Goal: Navigation & Orientation: Find specific page/section

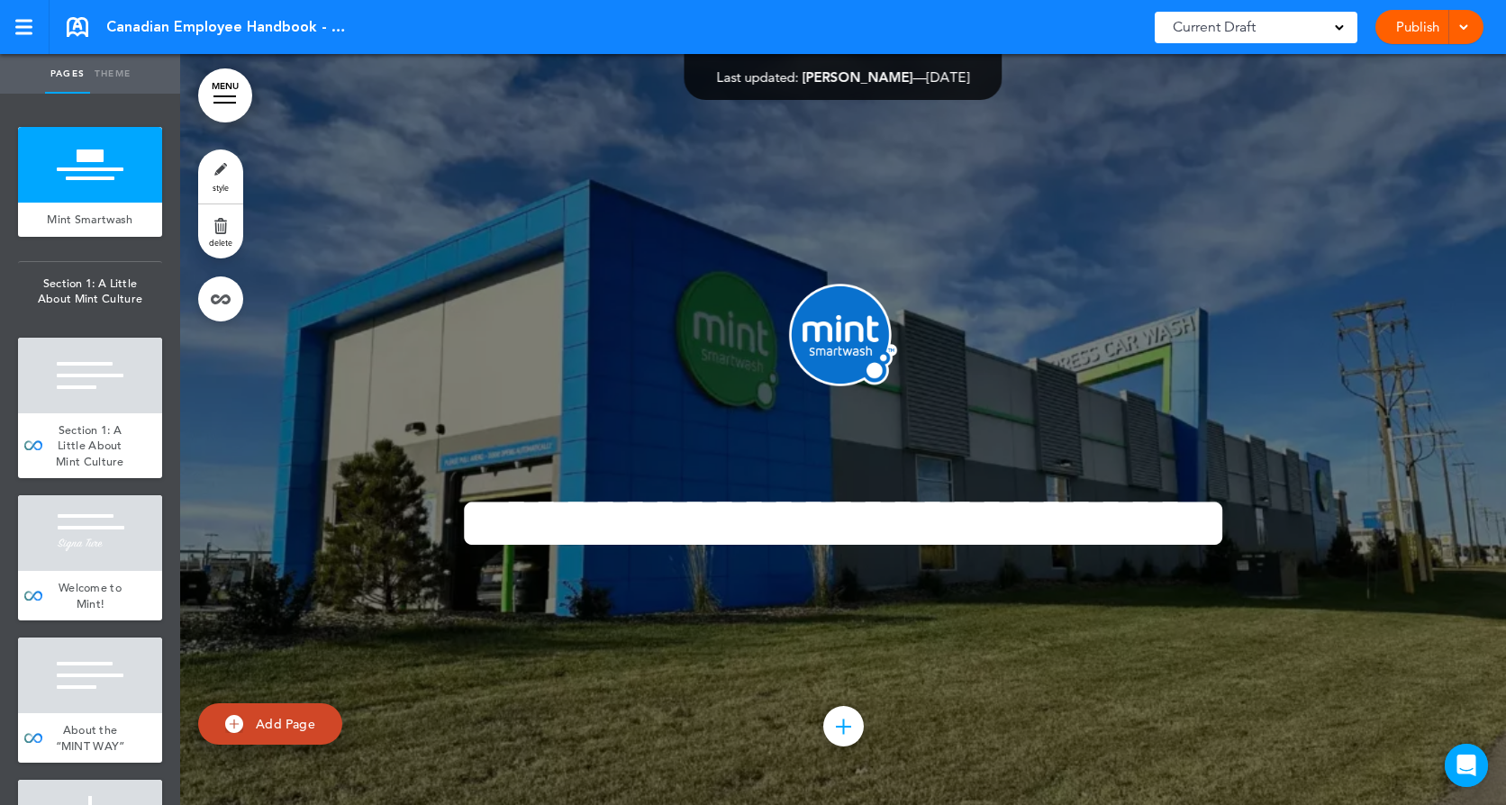
click at [1458, 29] on span at bounding box center [1463, 26] width 12 height 12
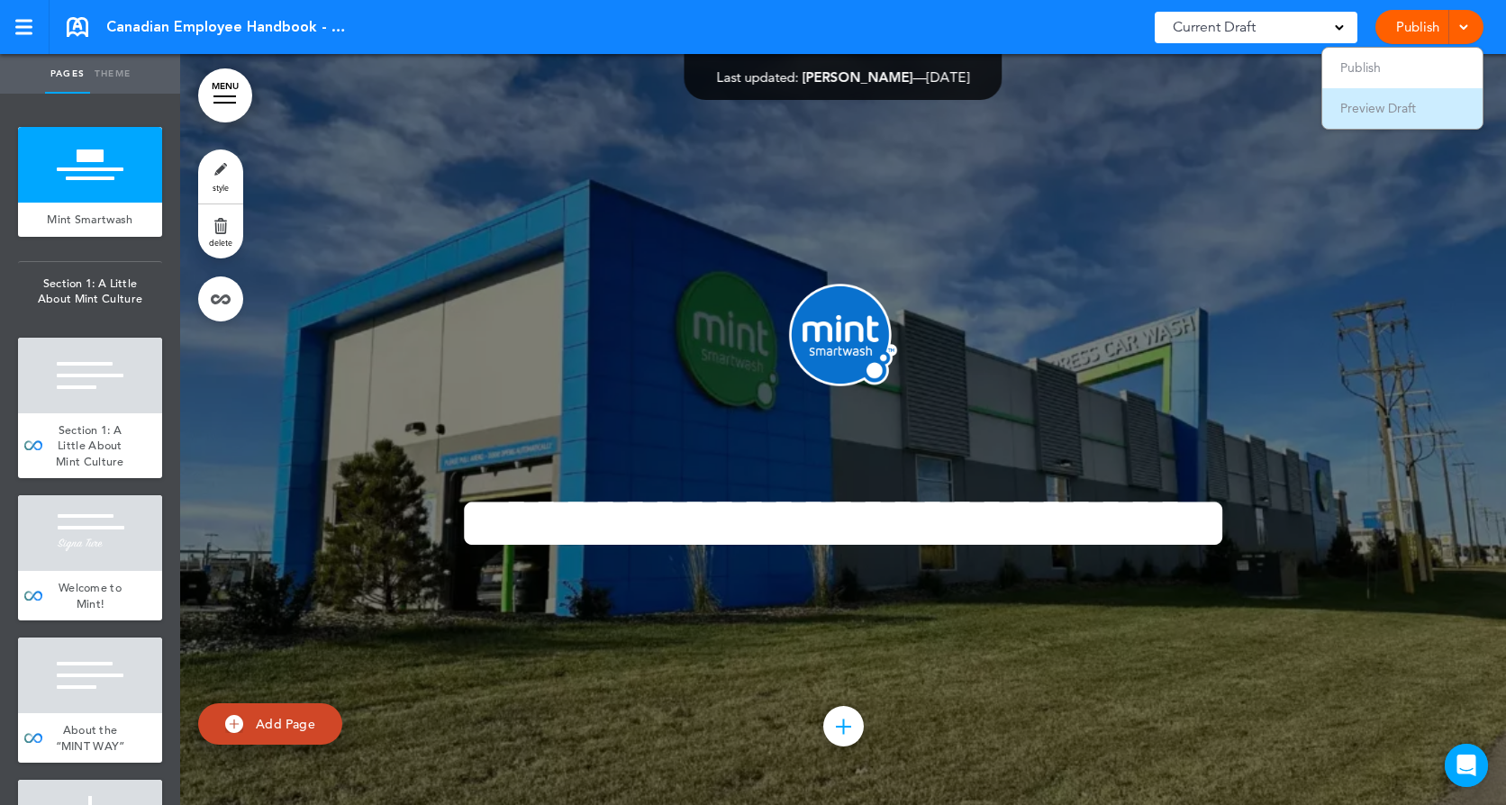
click at [1382, 104] on span "Preview Draft" at bounding box center [1378, 108] width 76 height 16
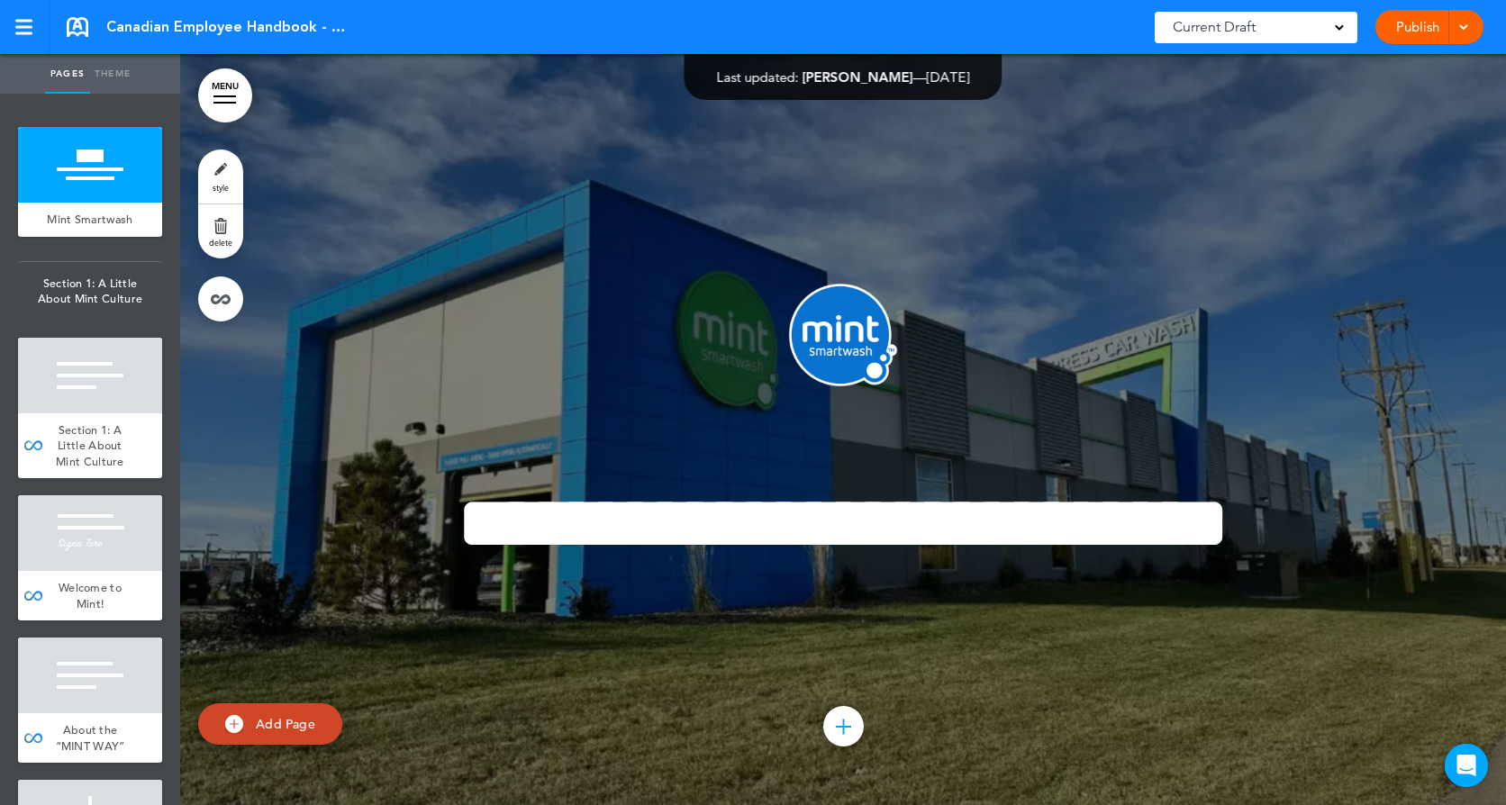
click at [219, 99] on link "MENU" at bounding box center [225, 95] width 54 height 54
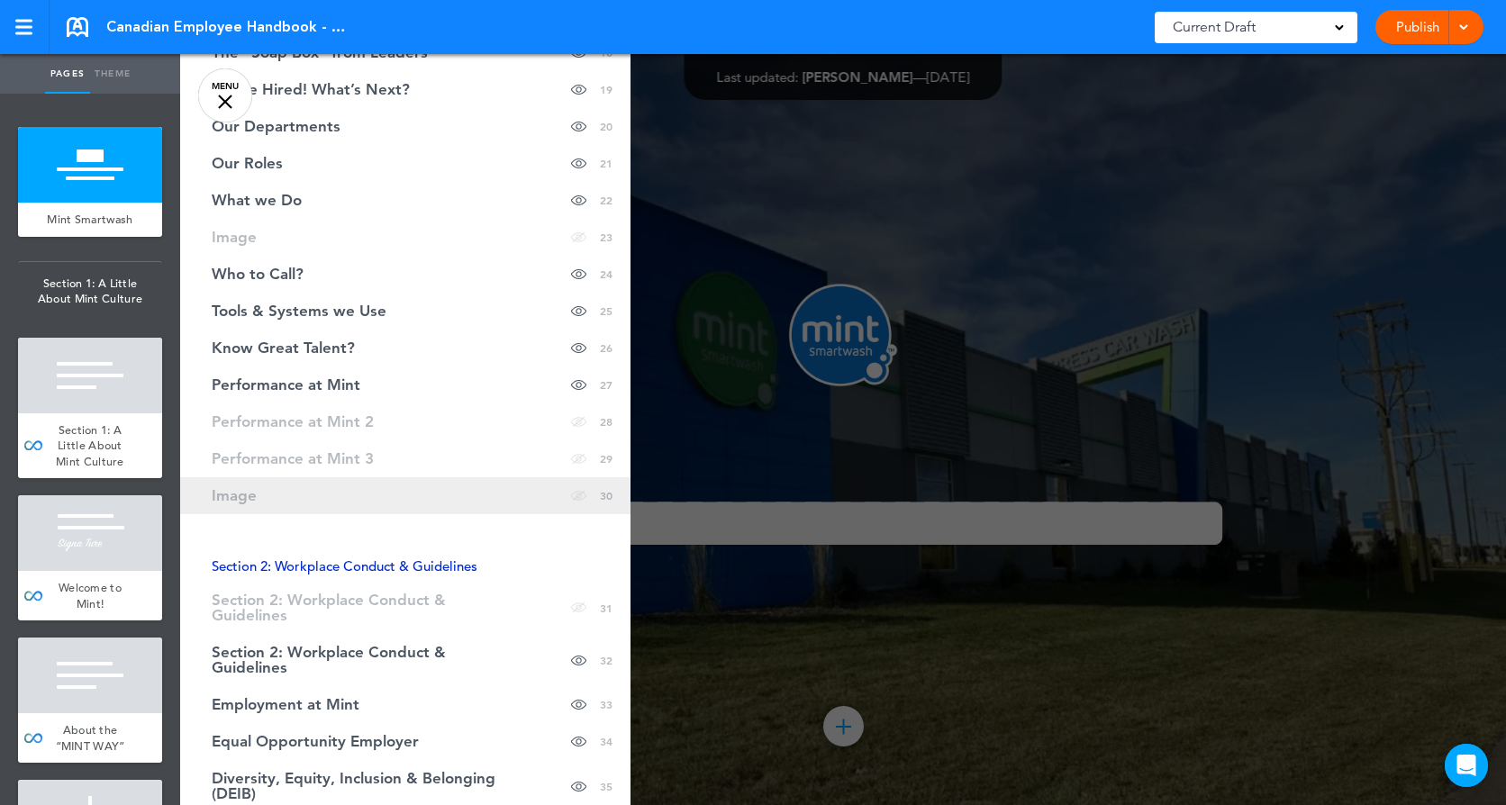
scroll to position [991, 0]
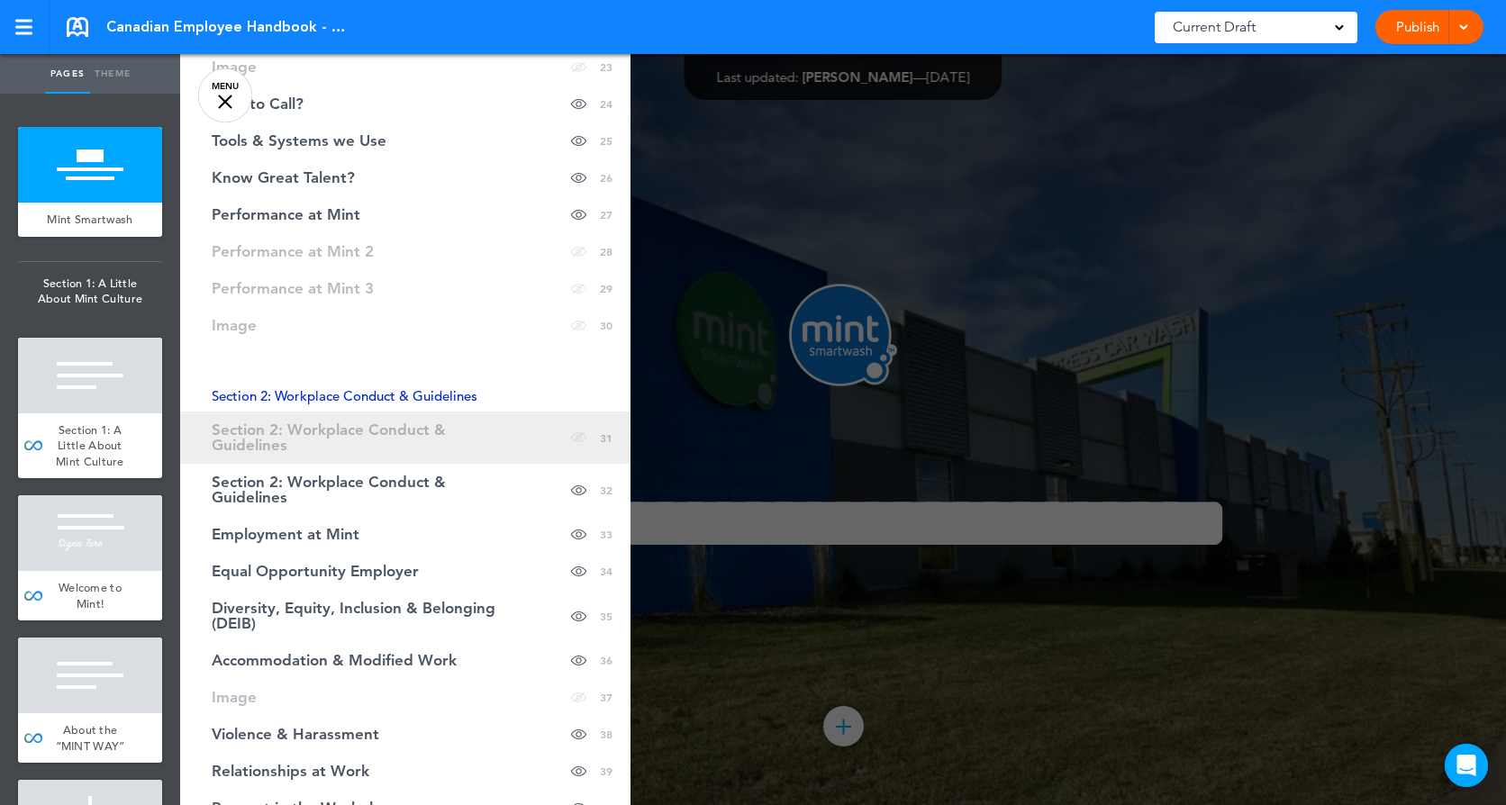
click at [346, 433] on span "Section 2: Workplace Conduct & Guidelines" at bounding box center [360, 437] width 297 height 31
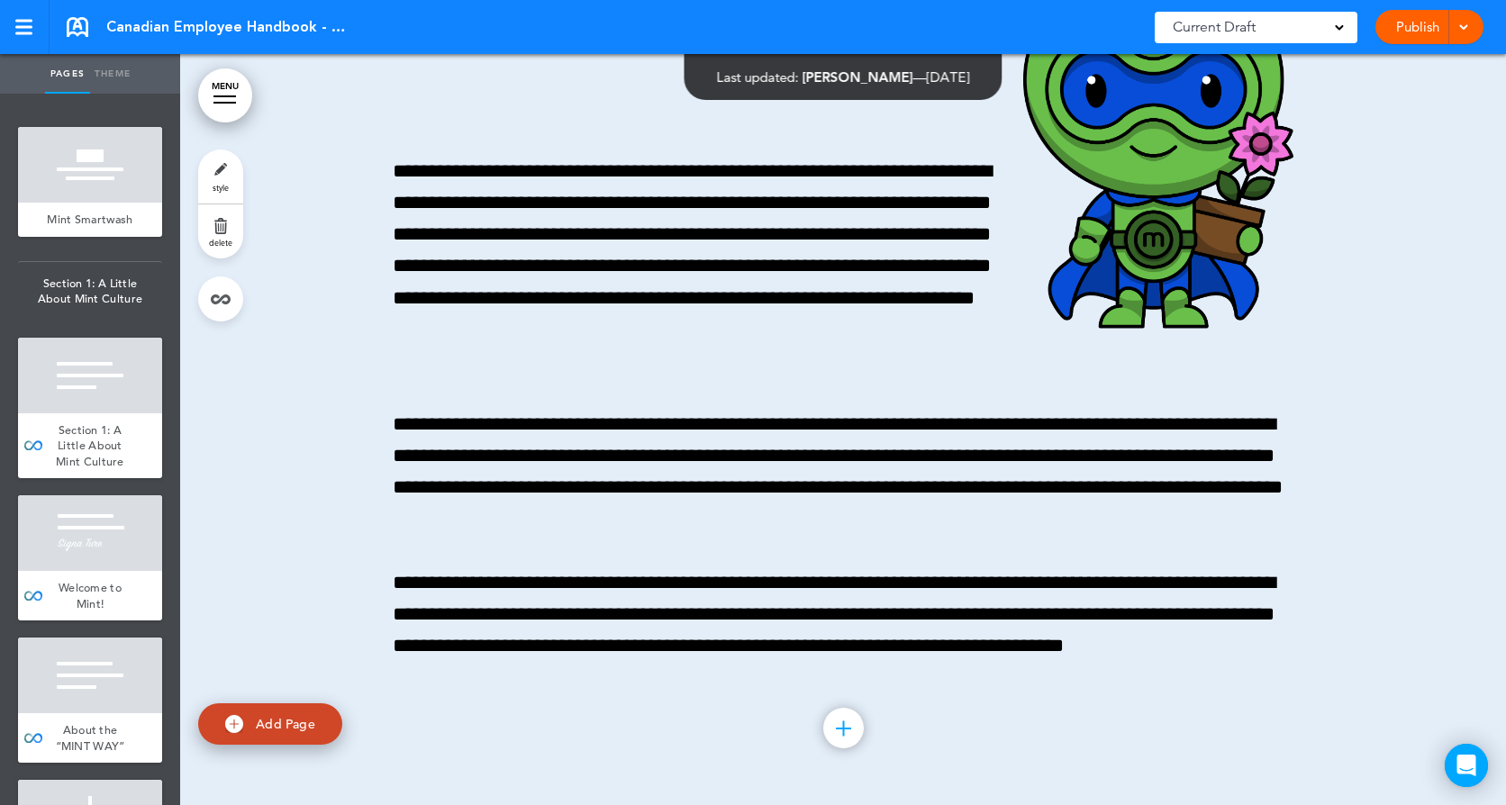
scroll to position [42128, 0]
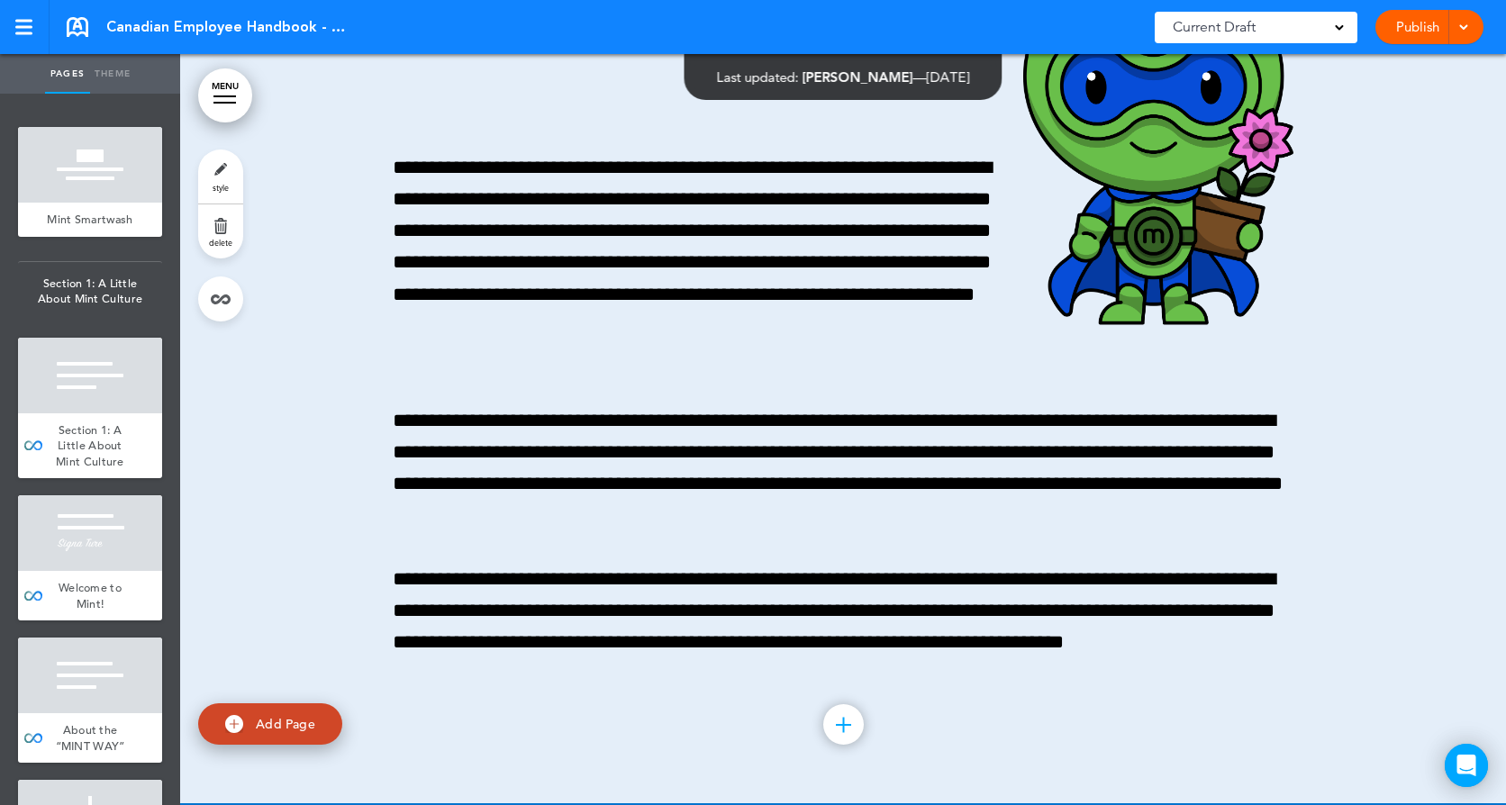
click at [108, 68] on link "Theme" at bounding box center [112, 74] width 45 height 40
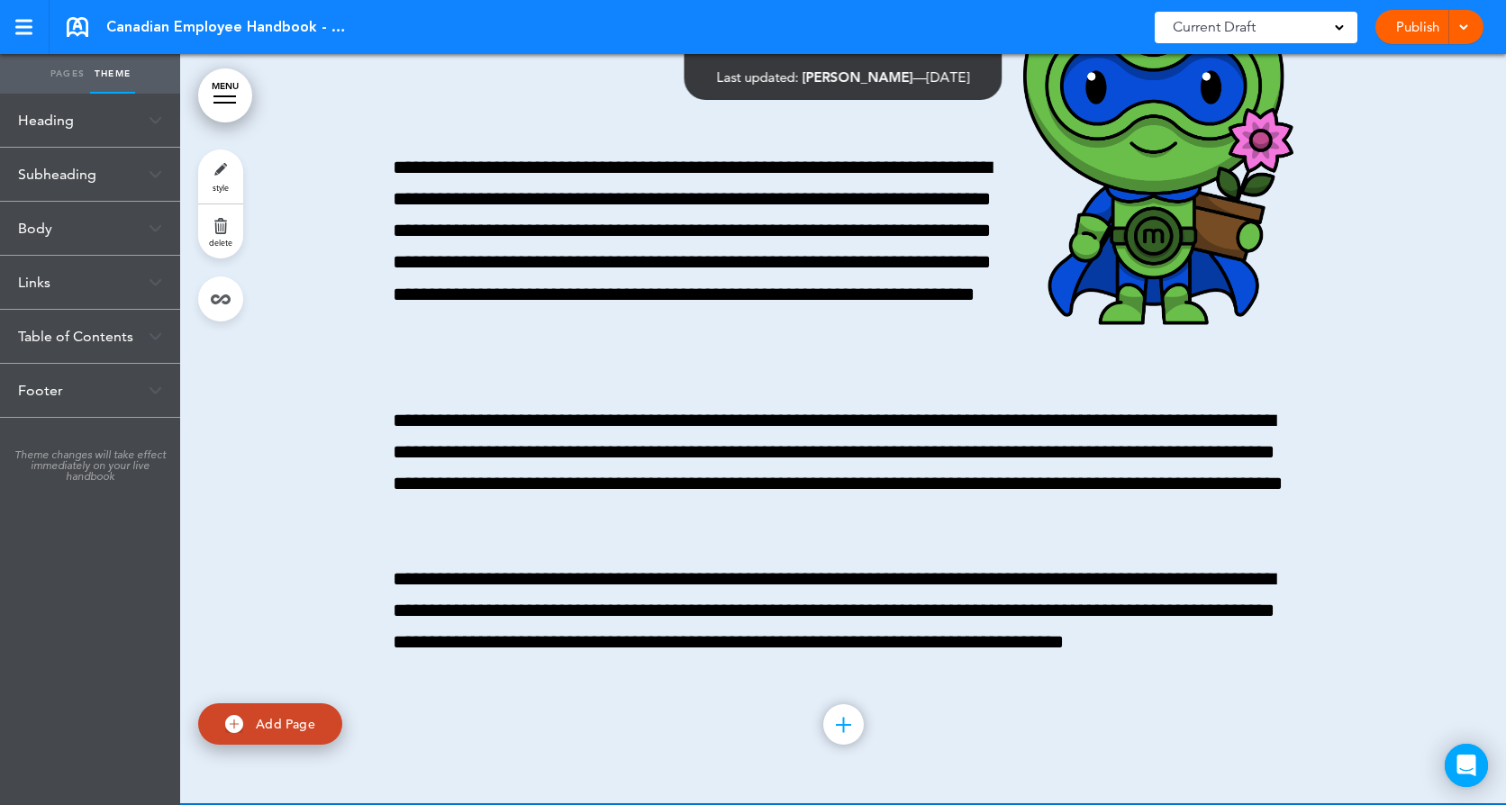
click at [59, 75] on link "Pages" at bounding box center [67, 74] width 45 height 40
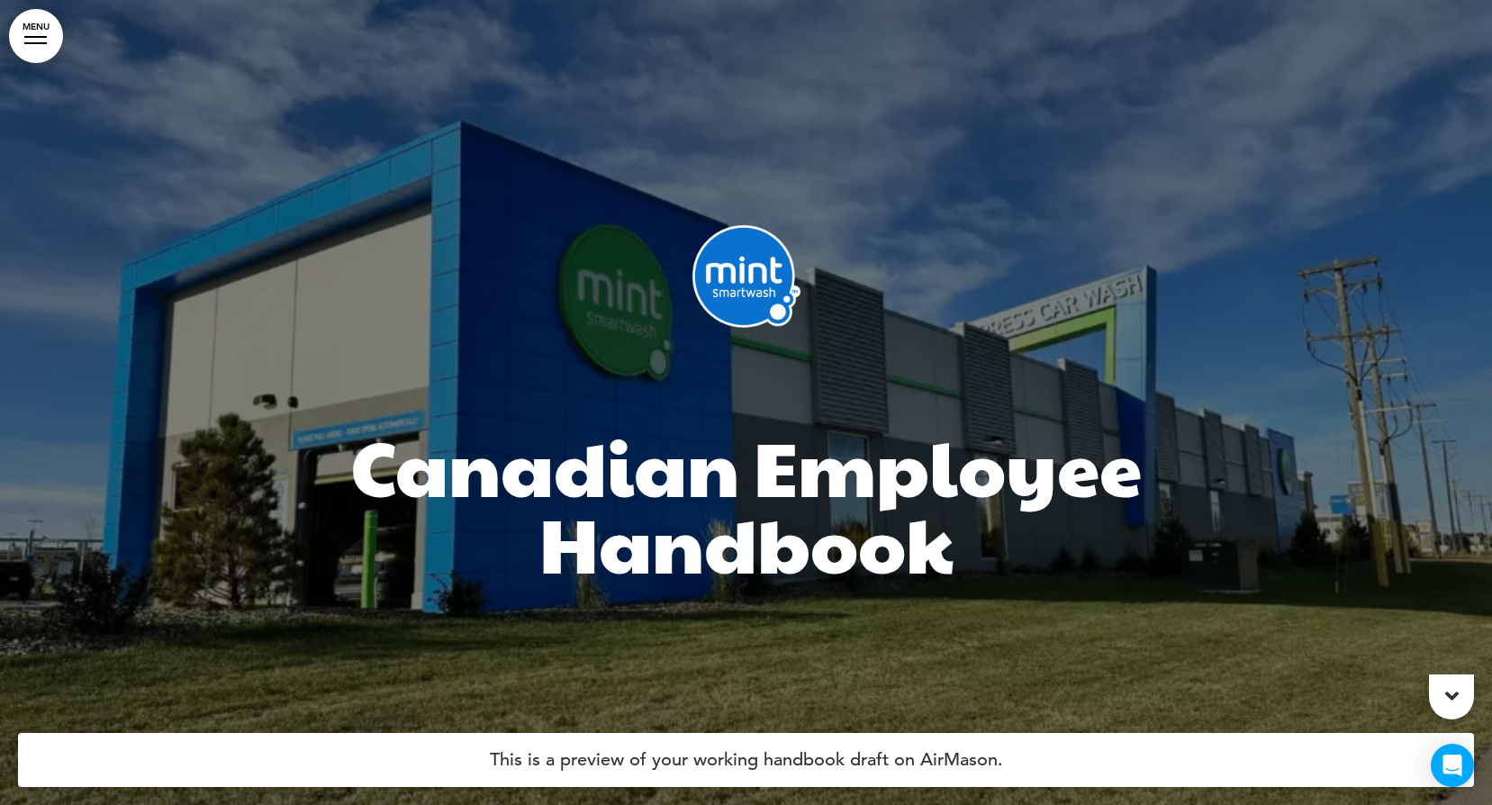
click at [43, 41] on link "MENU" at bounding box center [36, 36] width 54 height 54
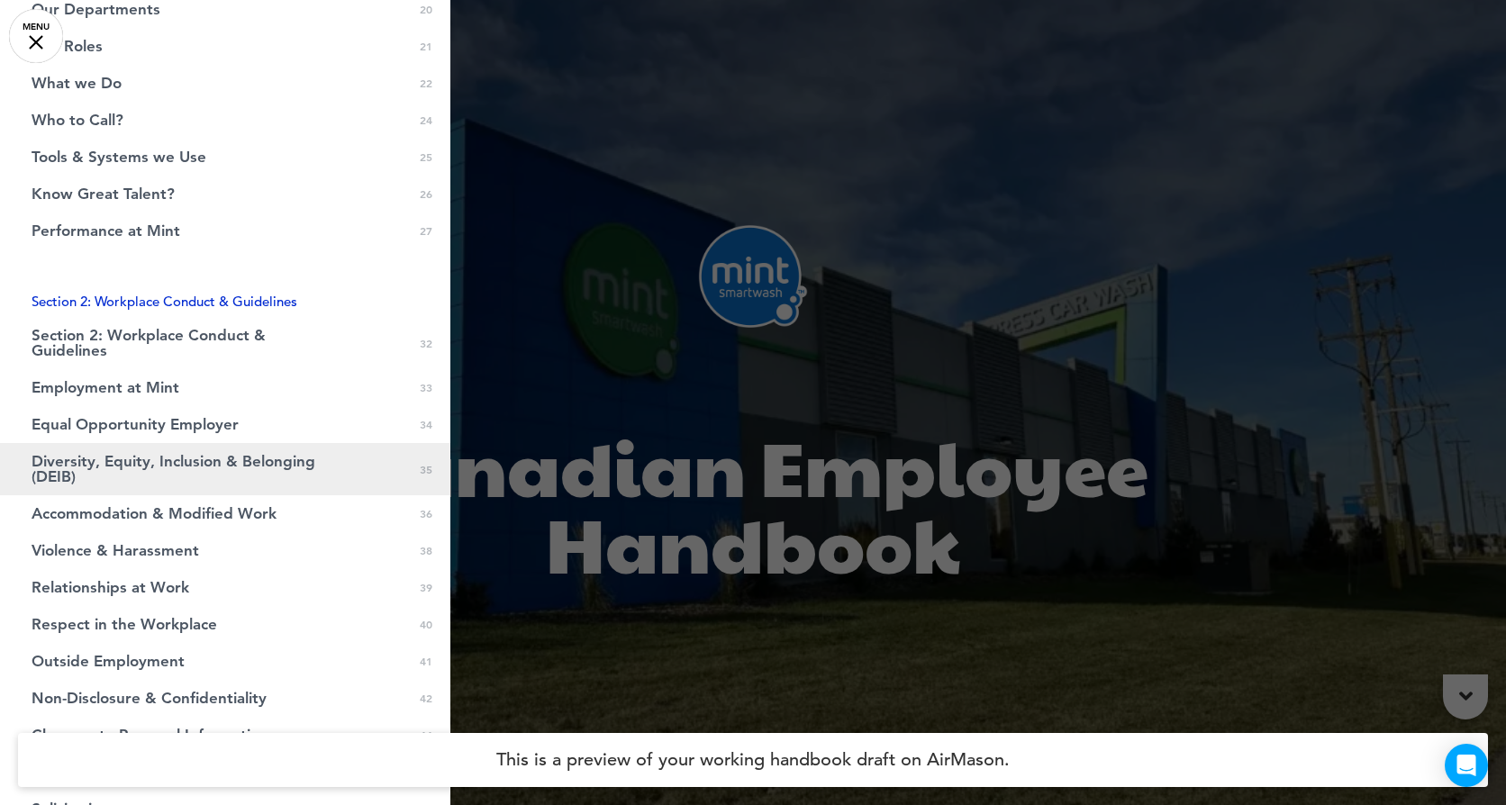
scroll to position [810, 0]
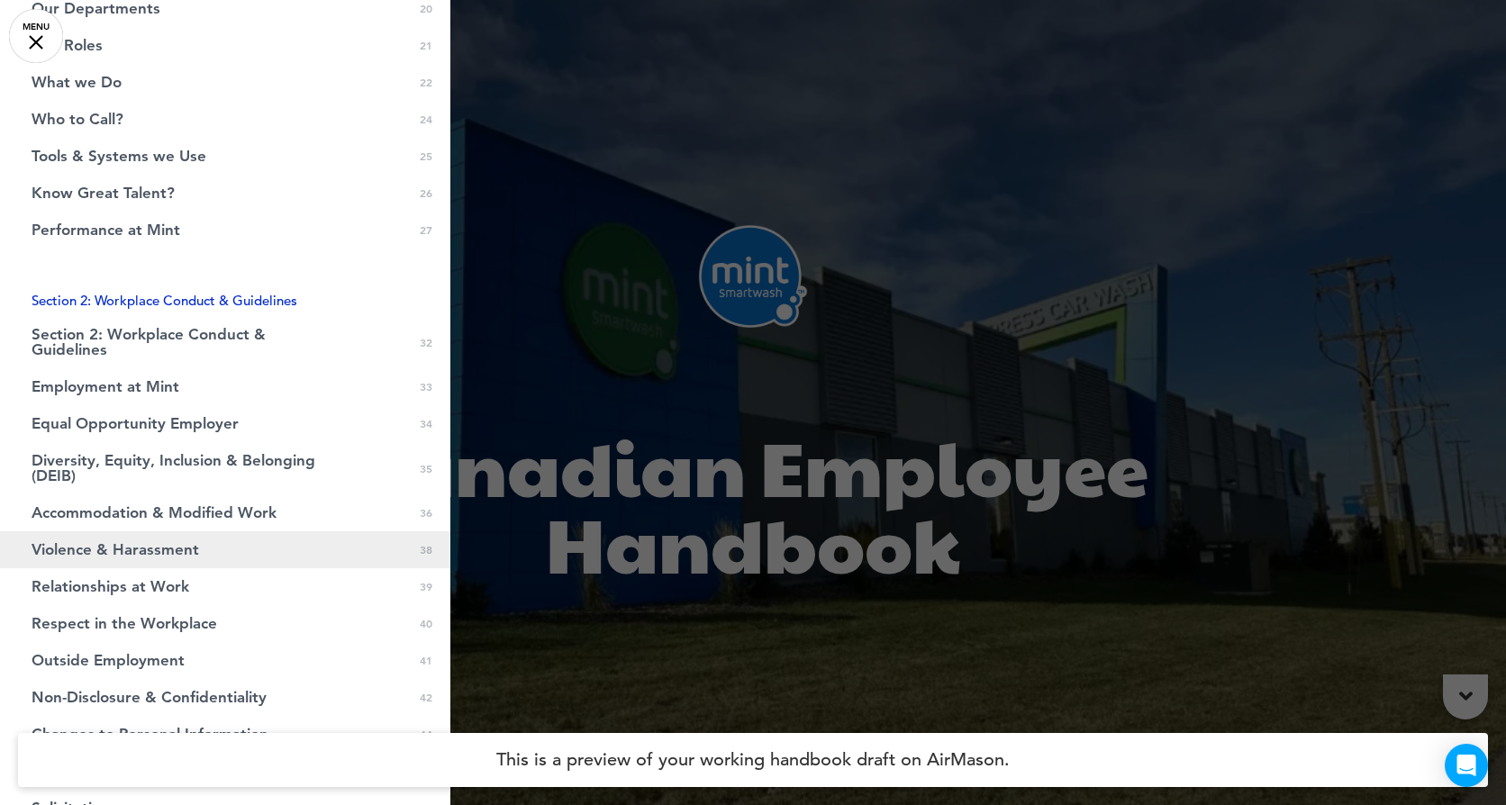
click at [222, 549] on link "Violence & Harassment 0 38" at bounding box center [225, 549] width 450 height 37
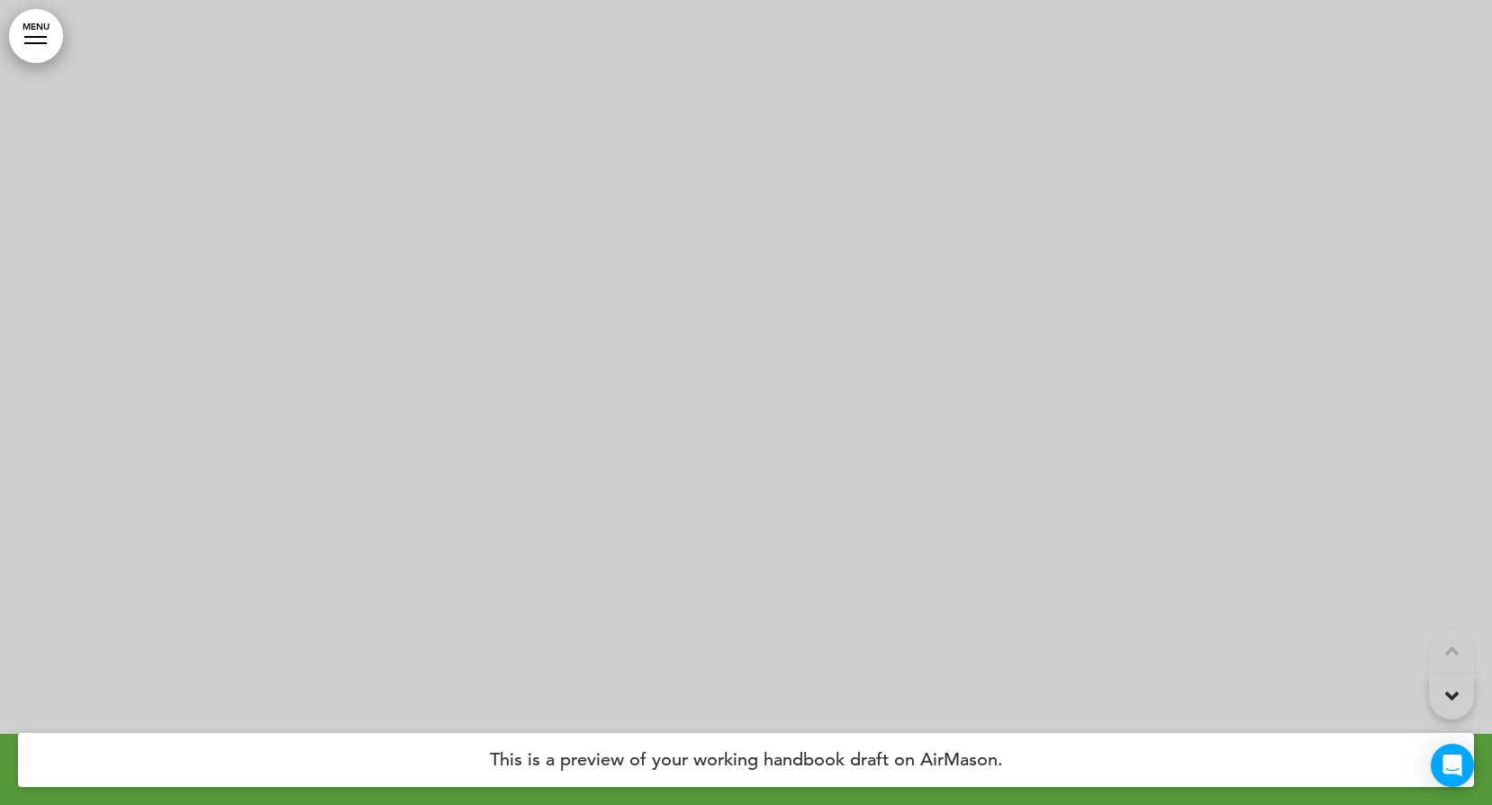
scroll to position [46402, 0]
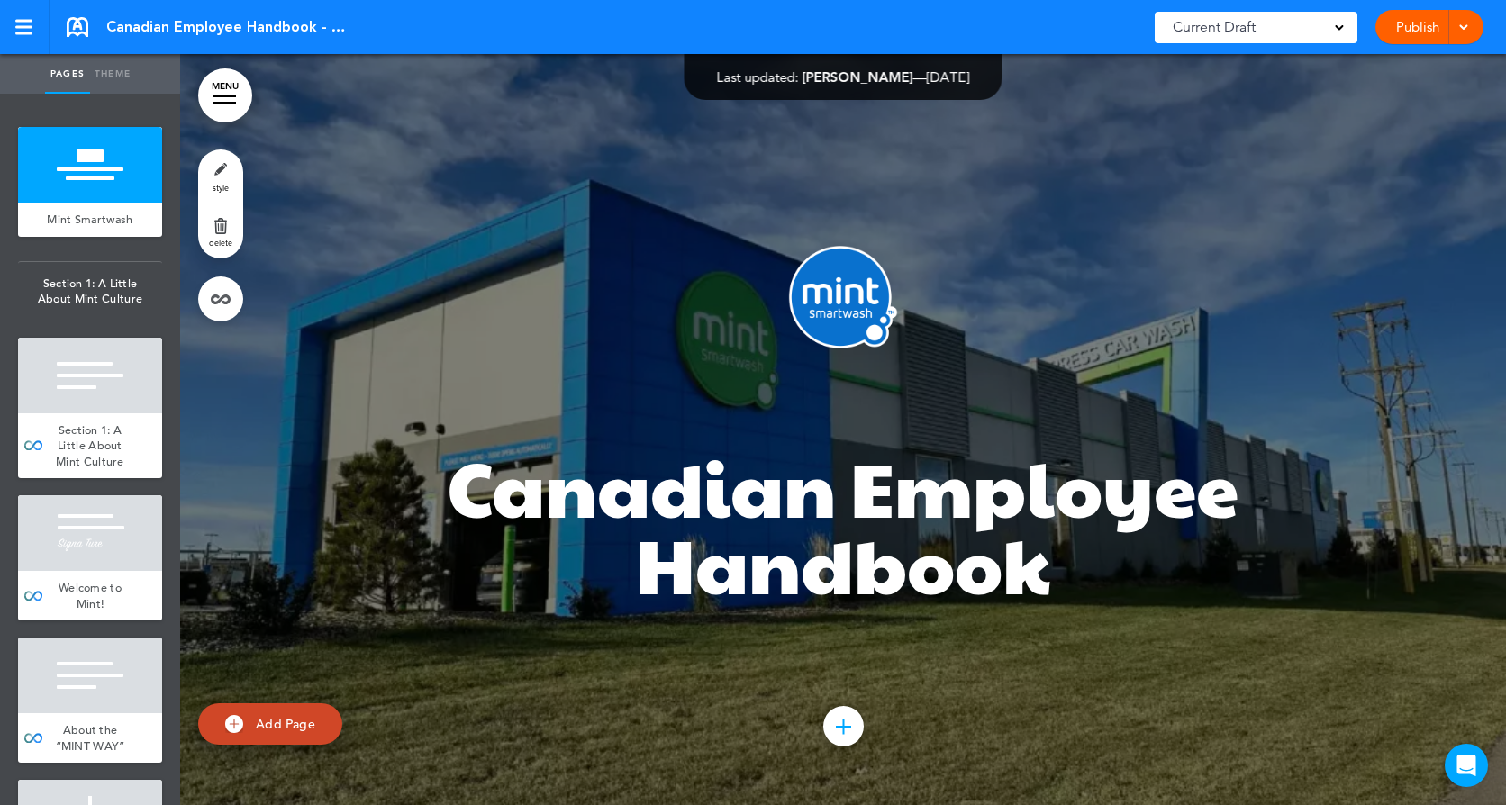
click at [234, 98] on link "MENU" at bounding box center [225, 95] width 54 height 54
click at [222, 95] on div at bounding box center [224, 96] width 23 height 2
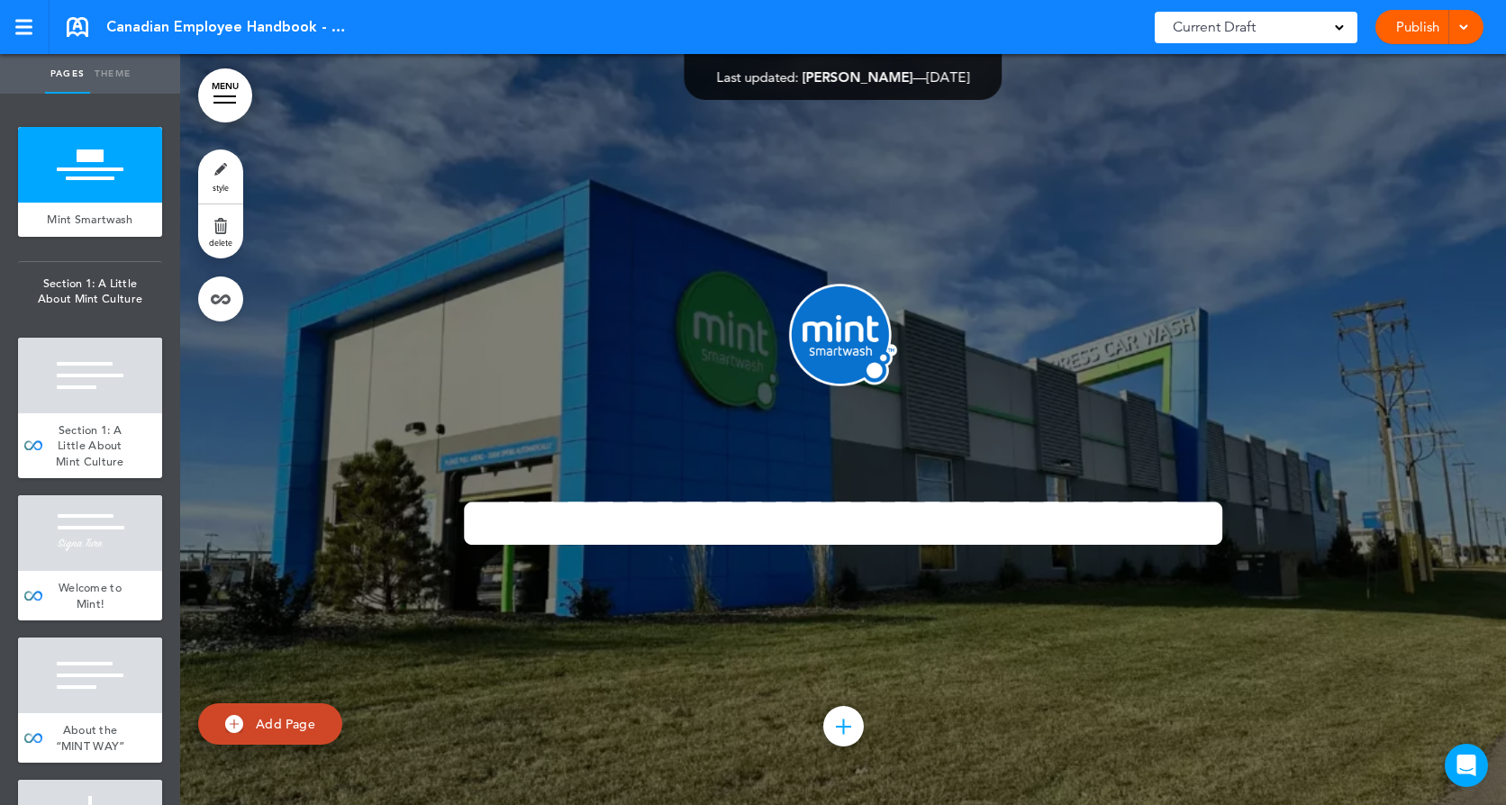
click at [229, 104] on link "MENU" at bounding box center [225, 95] width 54 height 54
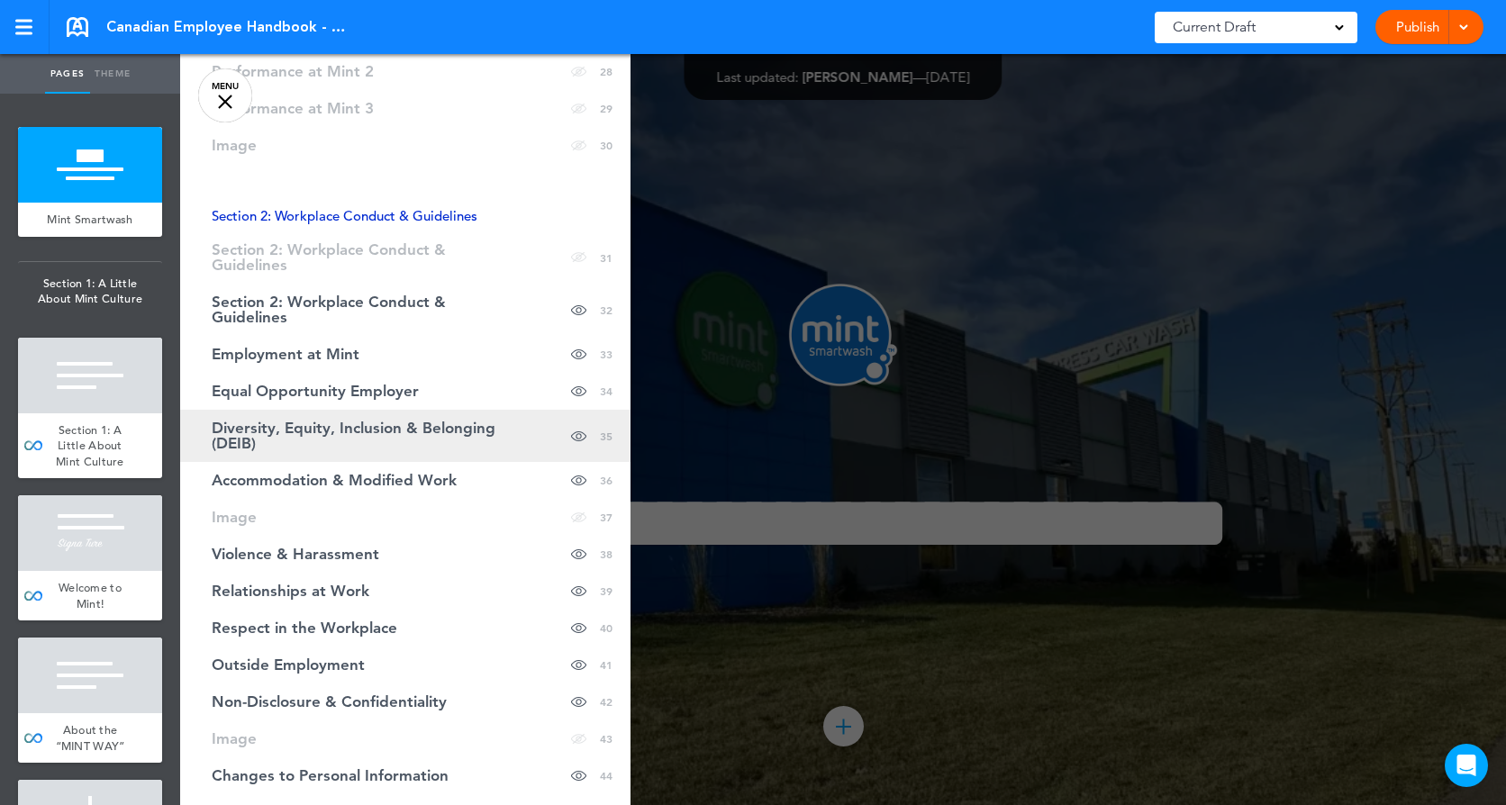
scroll to position [1261, 0]
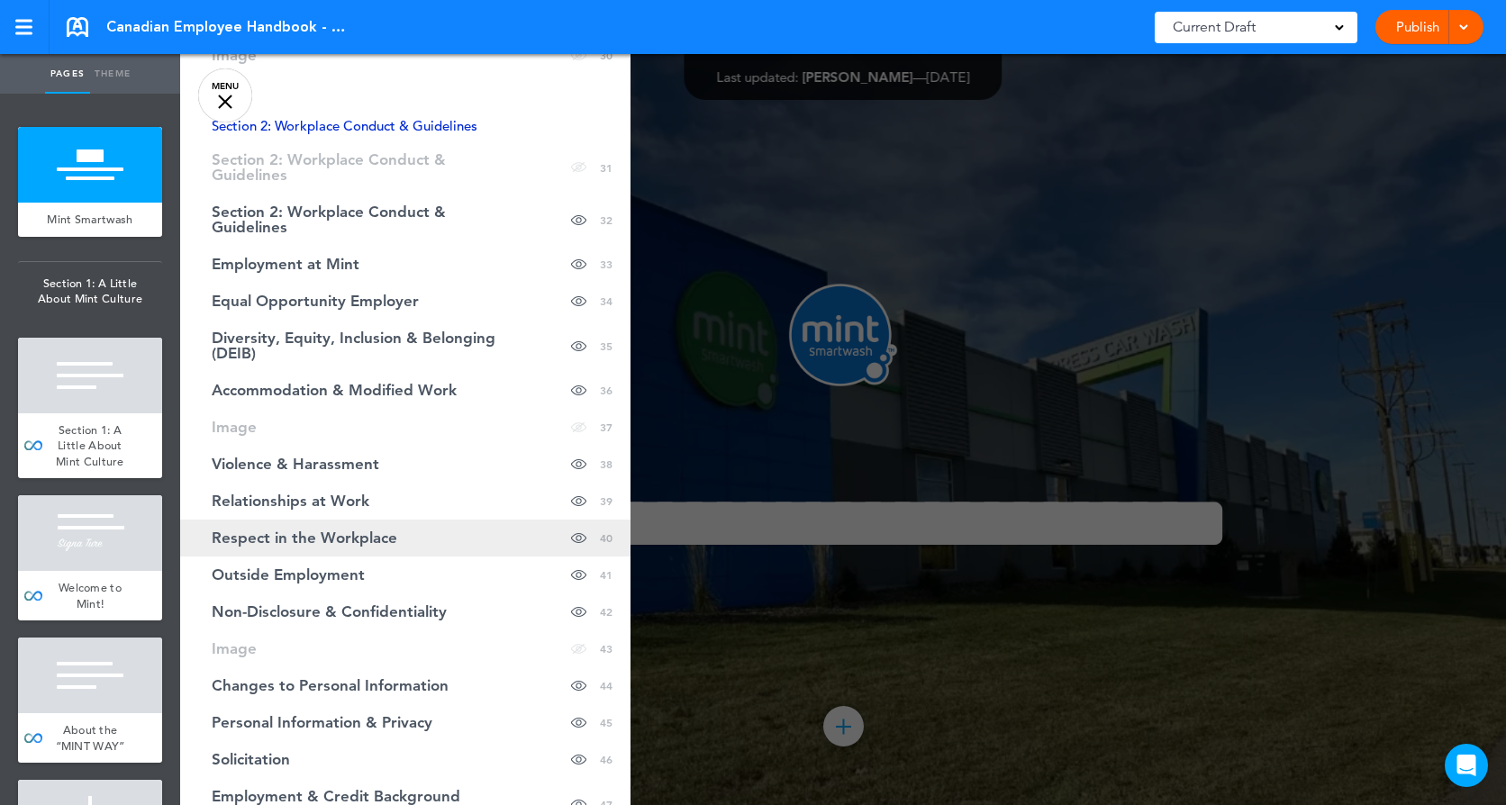
click at [344, 543] on span "Respect in the Workplace" at bounding box center [304, 537] width 185 height 15
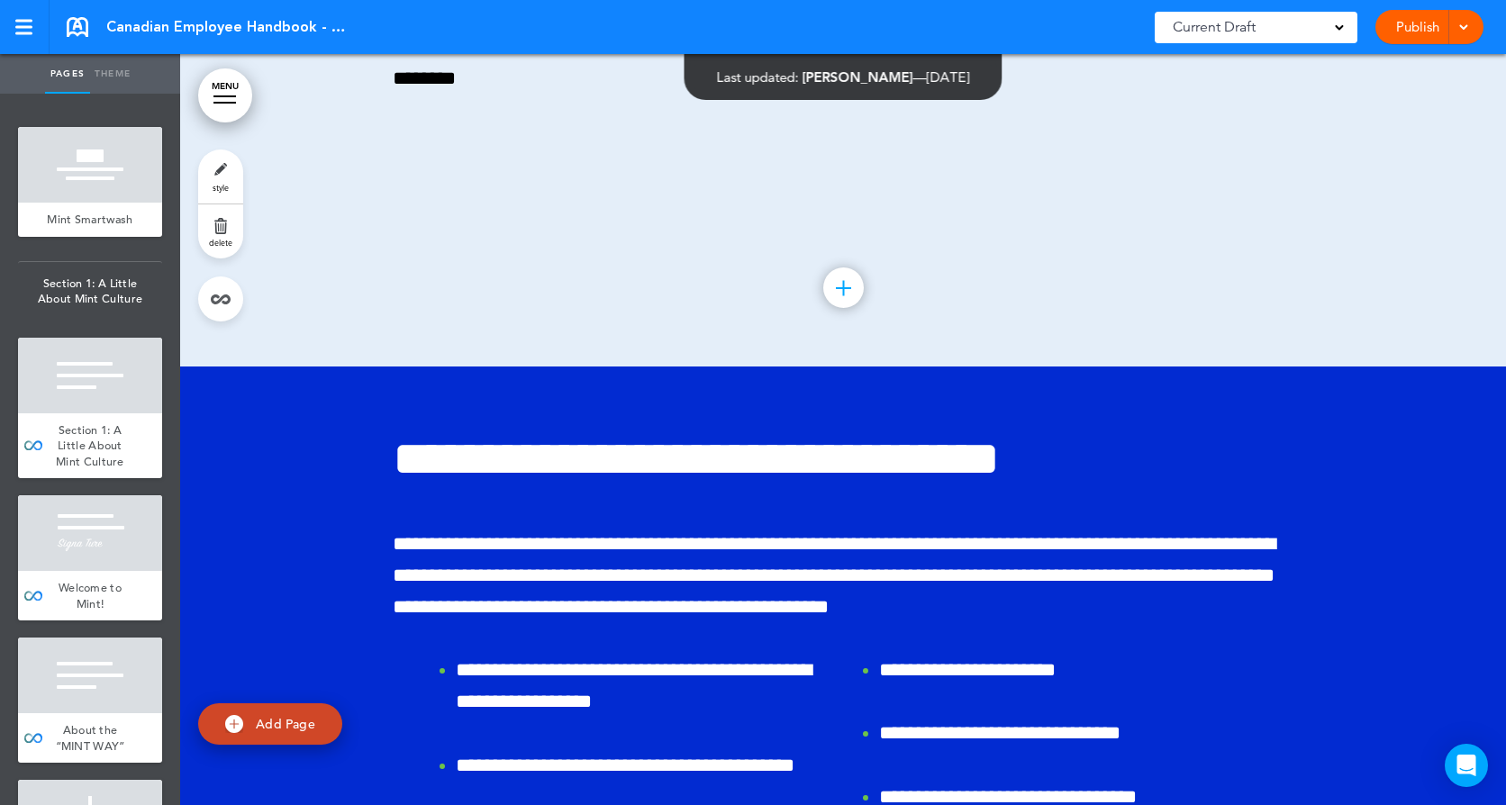
scroll to position [47654, 0]
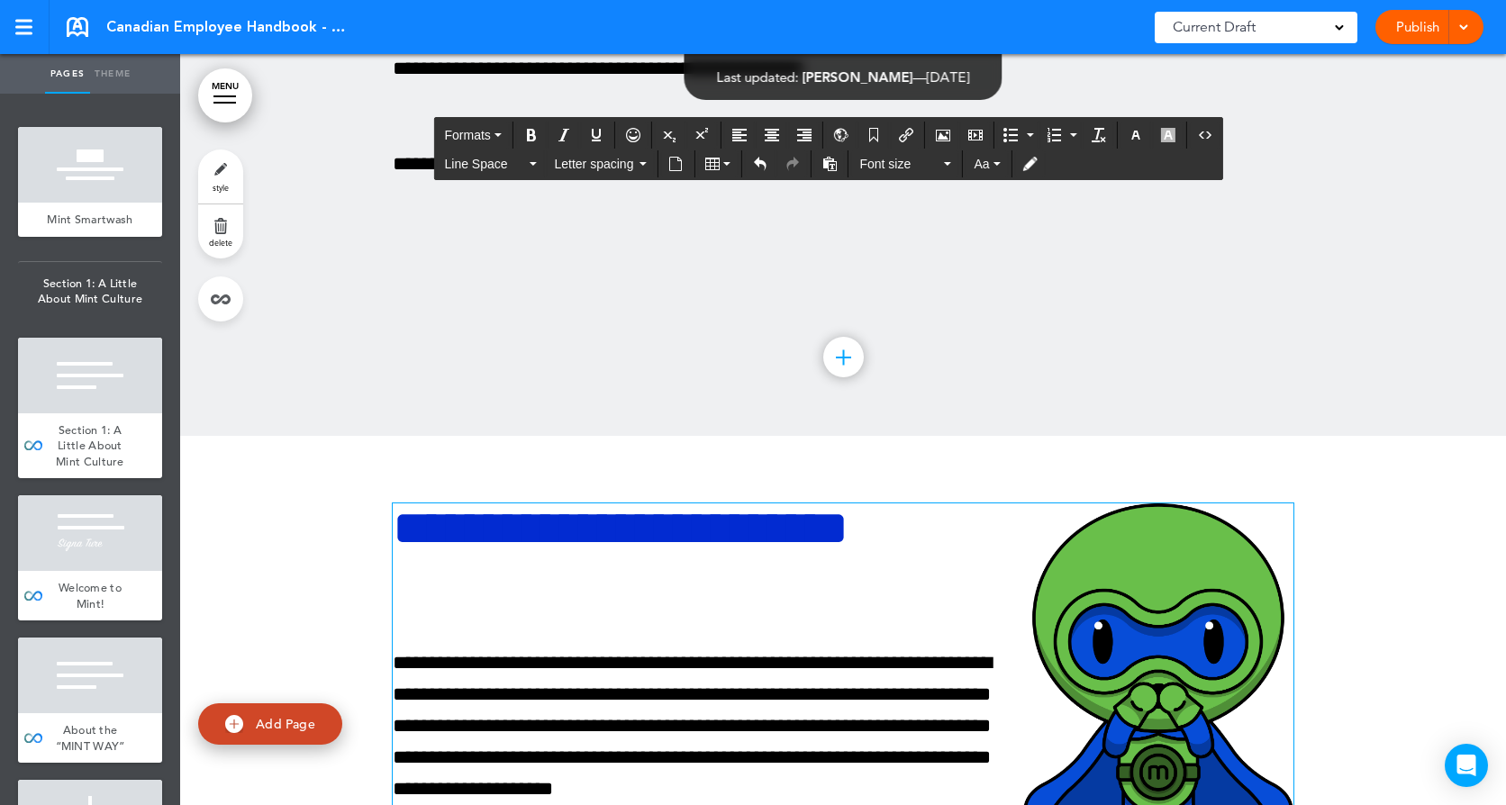
scroll to position [46033, 0]
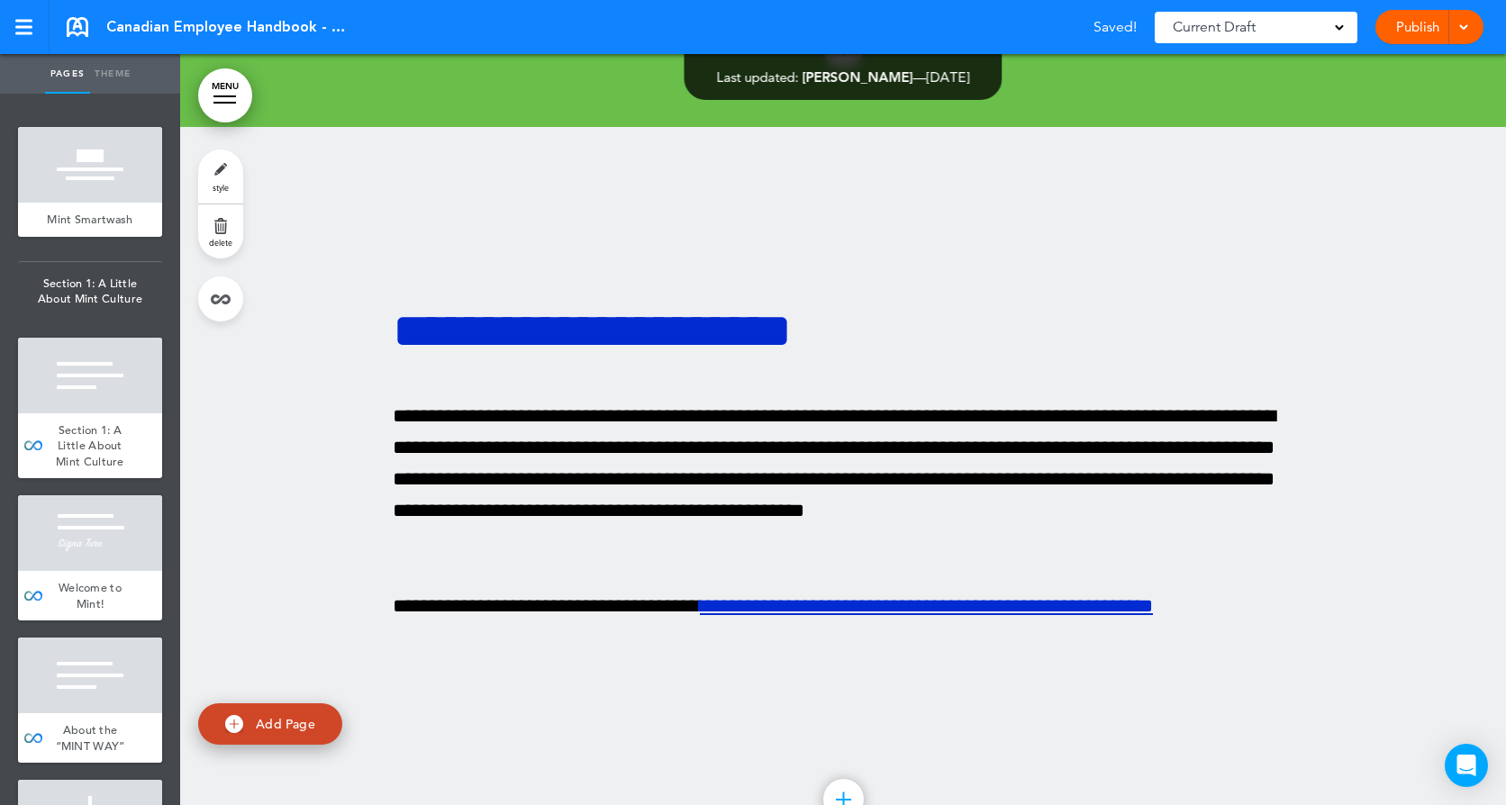
scroll to position [45583, 0]
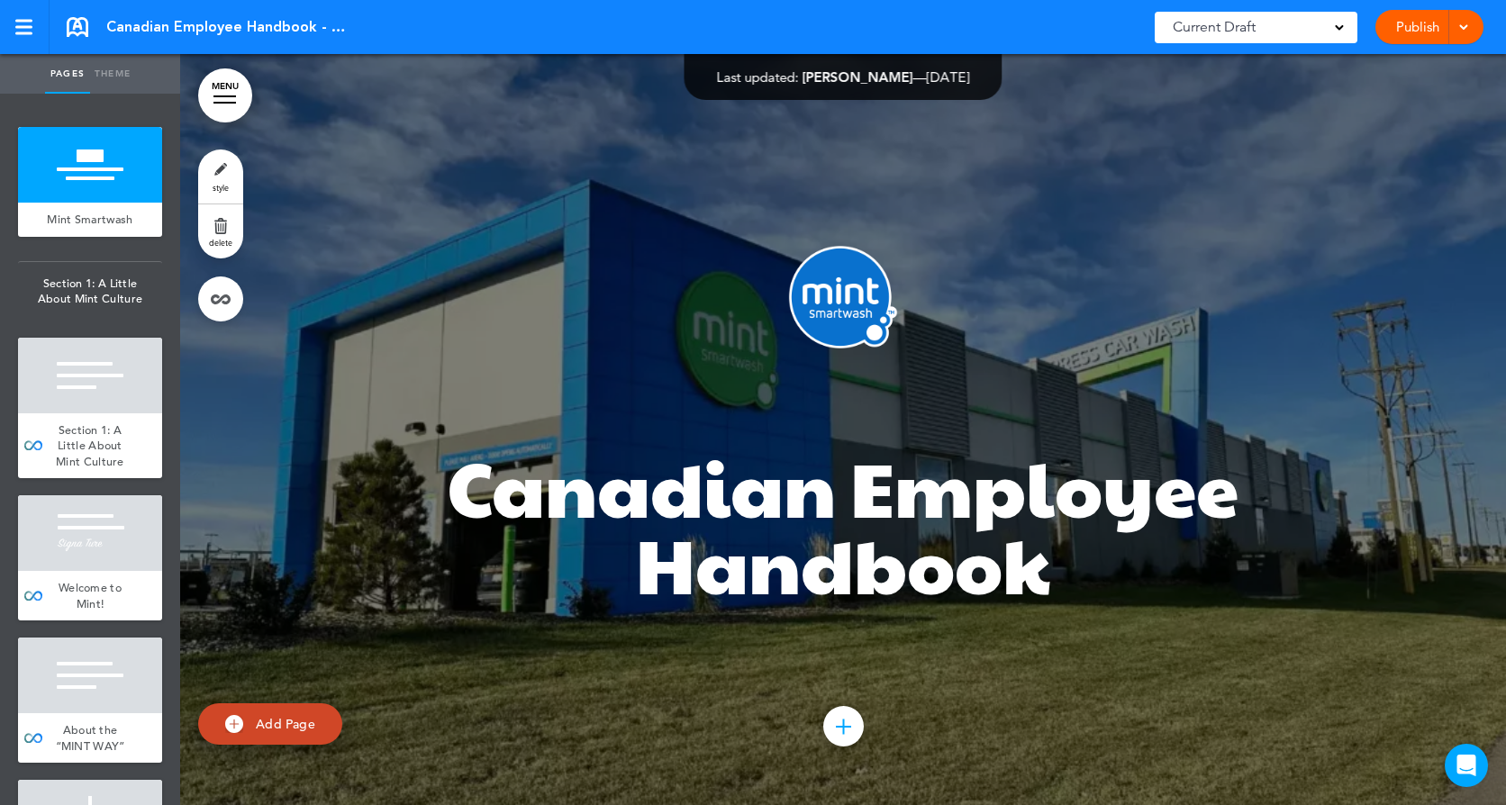
click at [1472, 30] on div "Publish Publish Preview Draft" at bounding box center [1429, 27] width 108 height 34
click at [1466, 29] on span at bounding box center [1463, 26] width 12 height 12
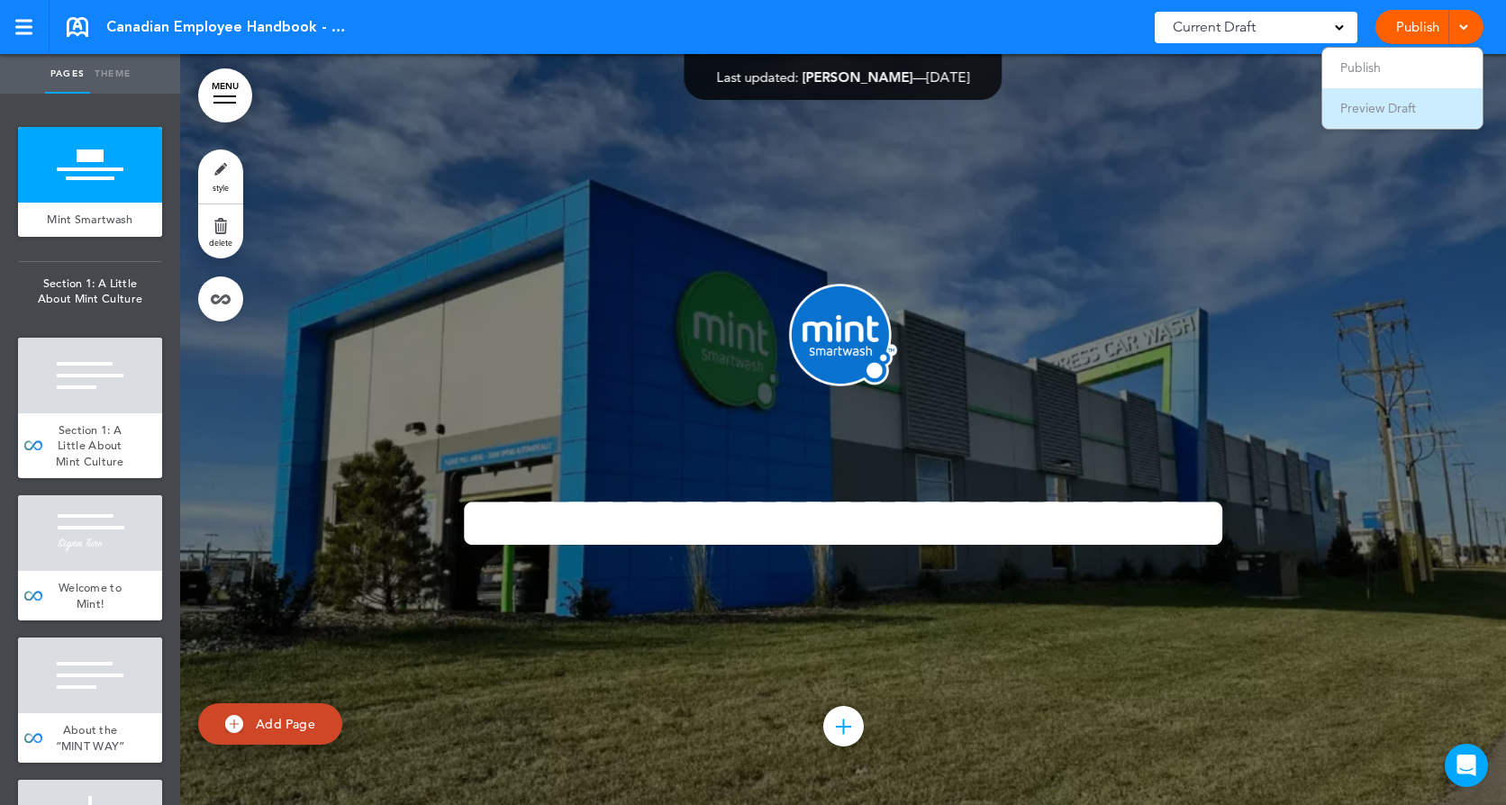
click at [1377, 107] on span "Preview Draft" at bounding box center [1378, 108] width 76 height 16
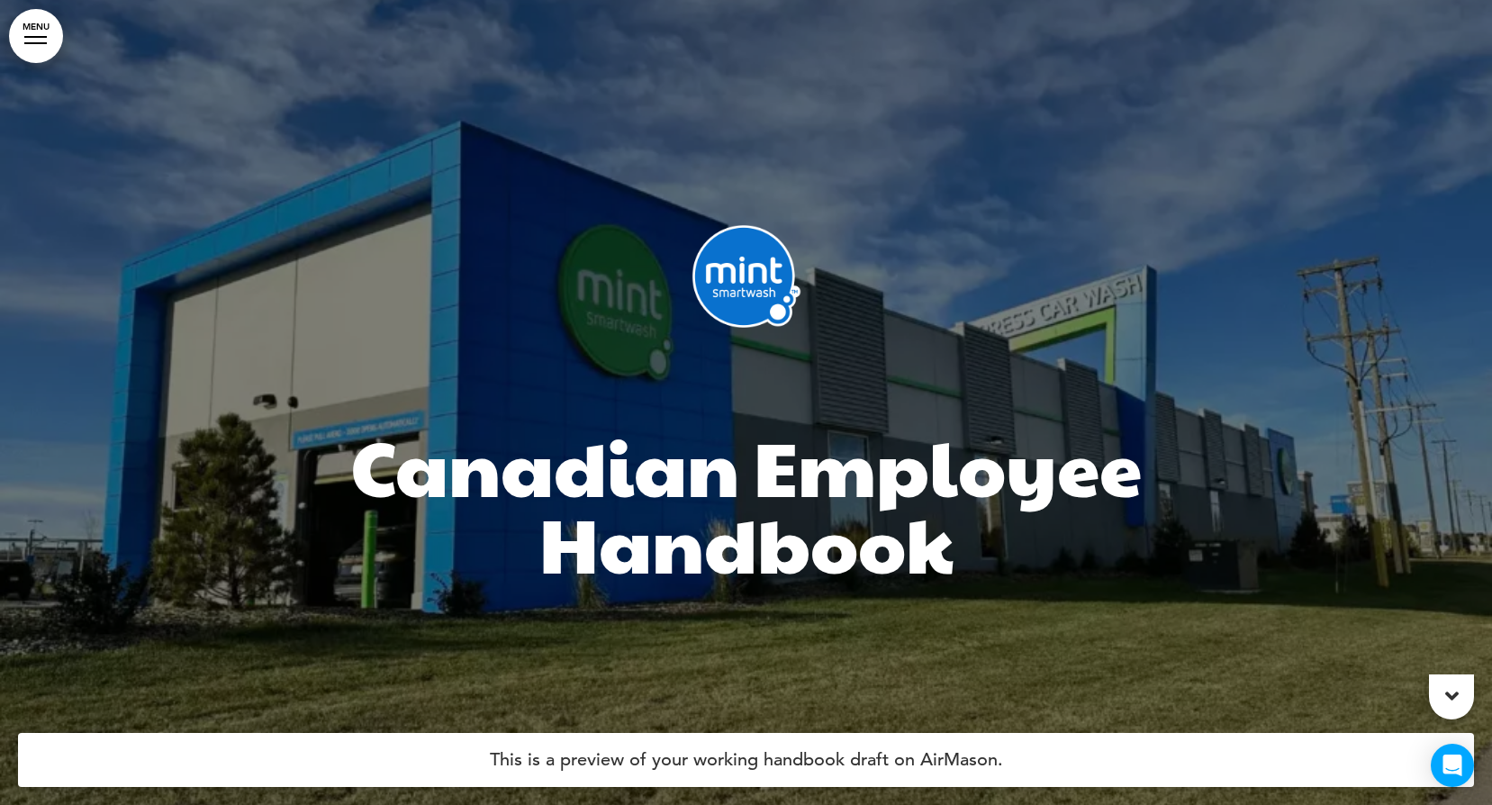
click at [39, 38] on link "MENU" at bounding box center [36, 36] width 54 height 54
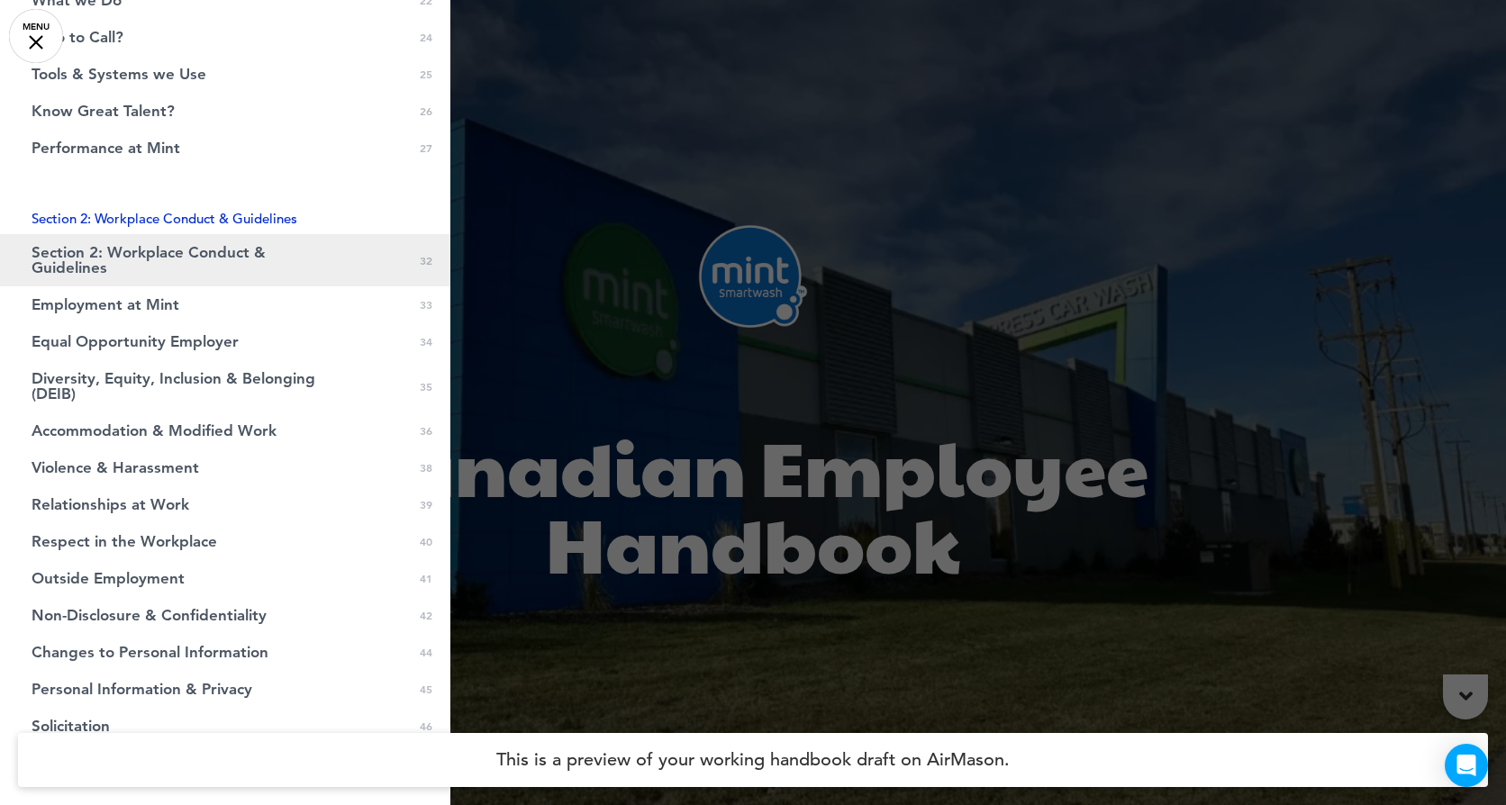
scroll to position [991, 0]
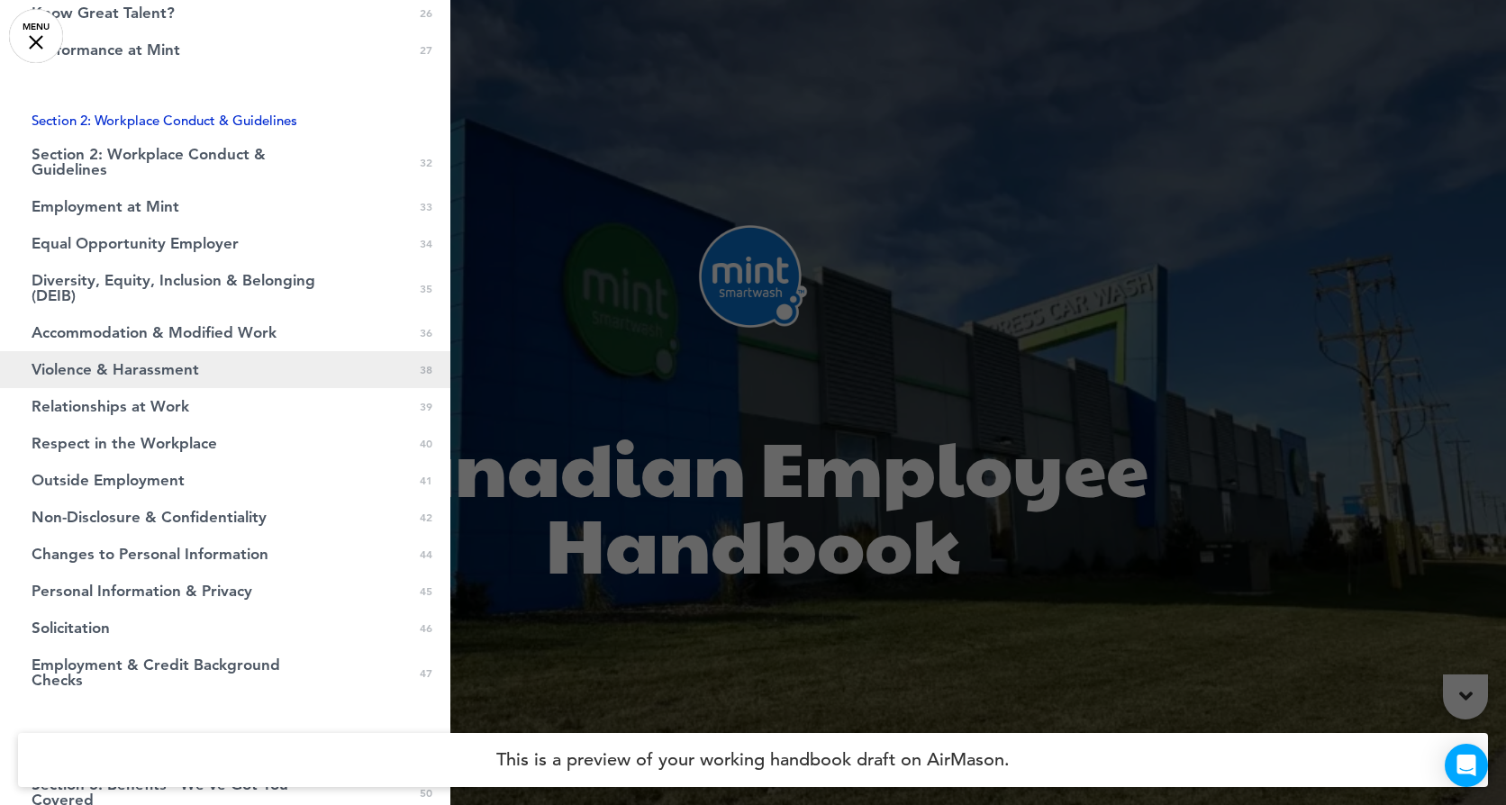
click at [177, 372] on span "Violence & Harassment" at bounding box center [115, 369] width 167 height 15
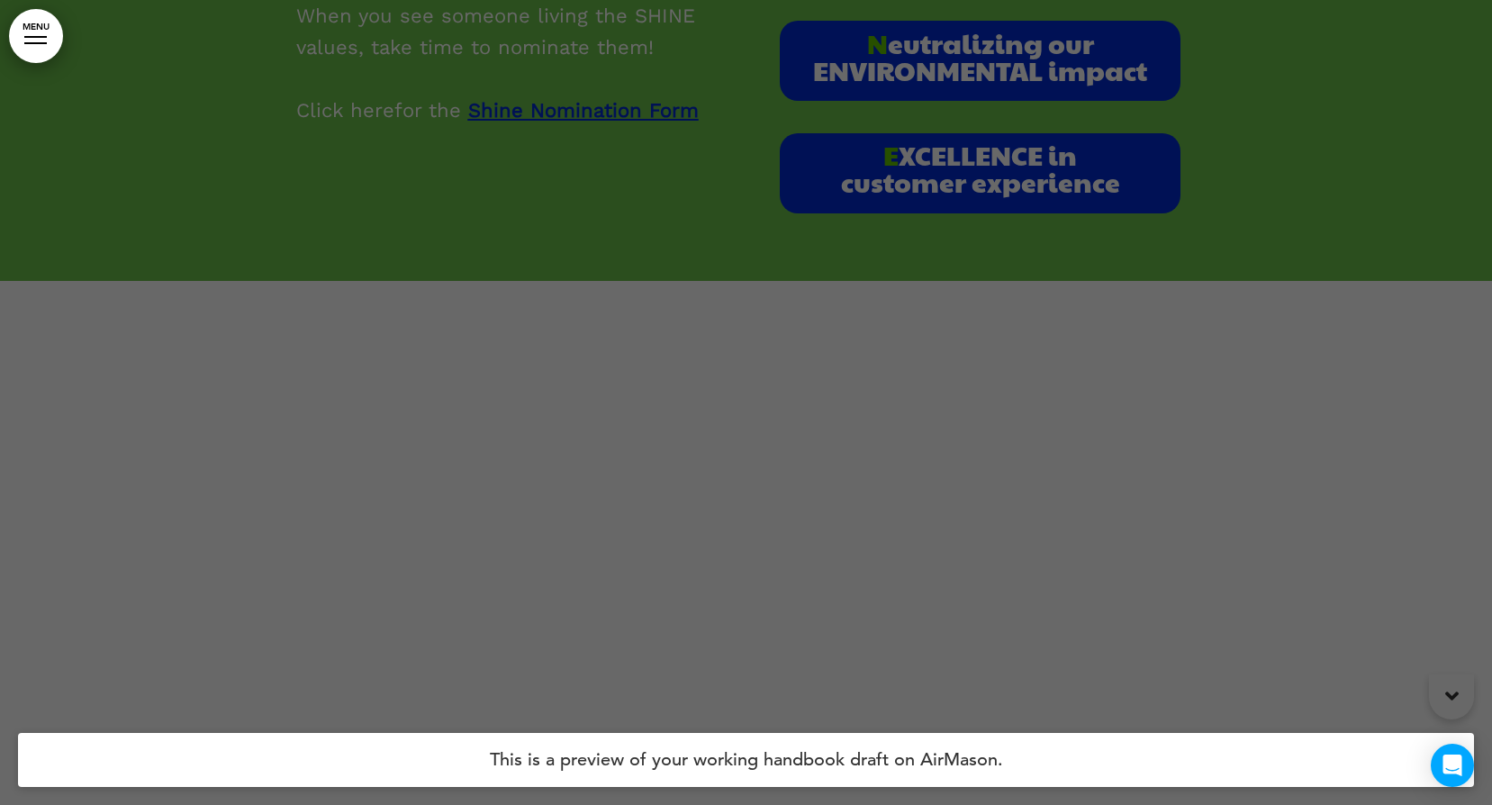
scroll to position [46402, 0]
